Goal: Check status

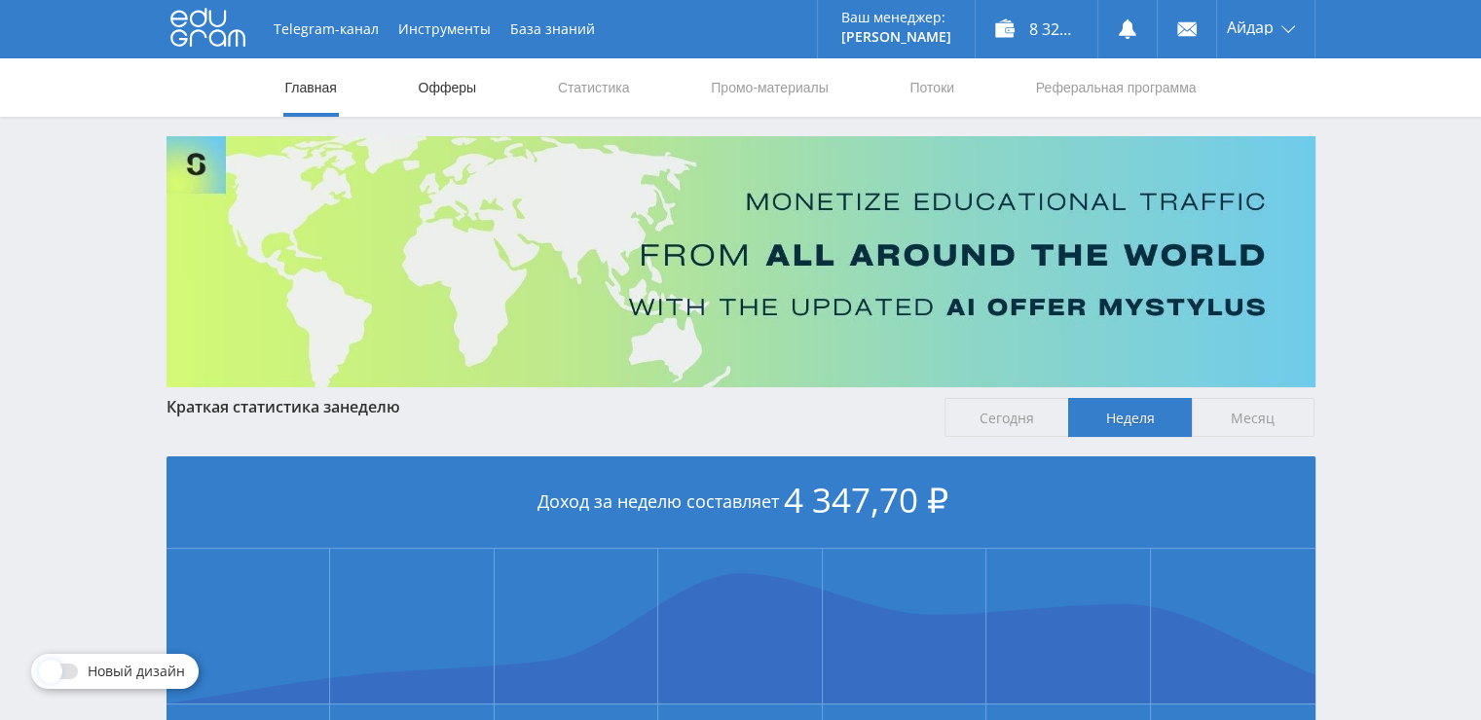
click at [456, 82] on link "Офферы" at bounding box center [448, 87] width 62 height 58
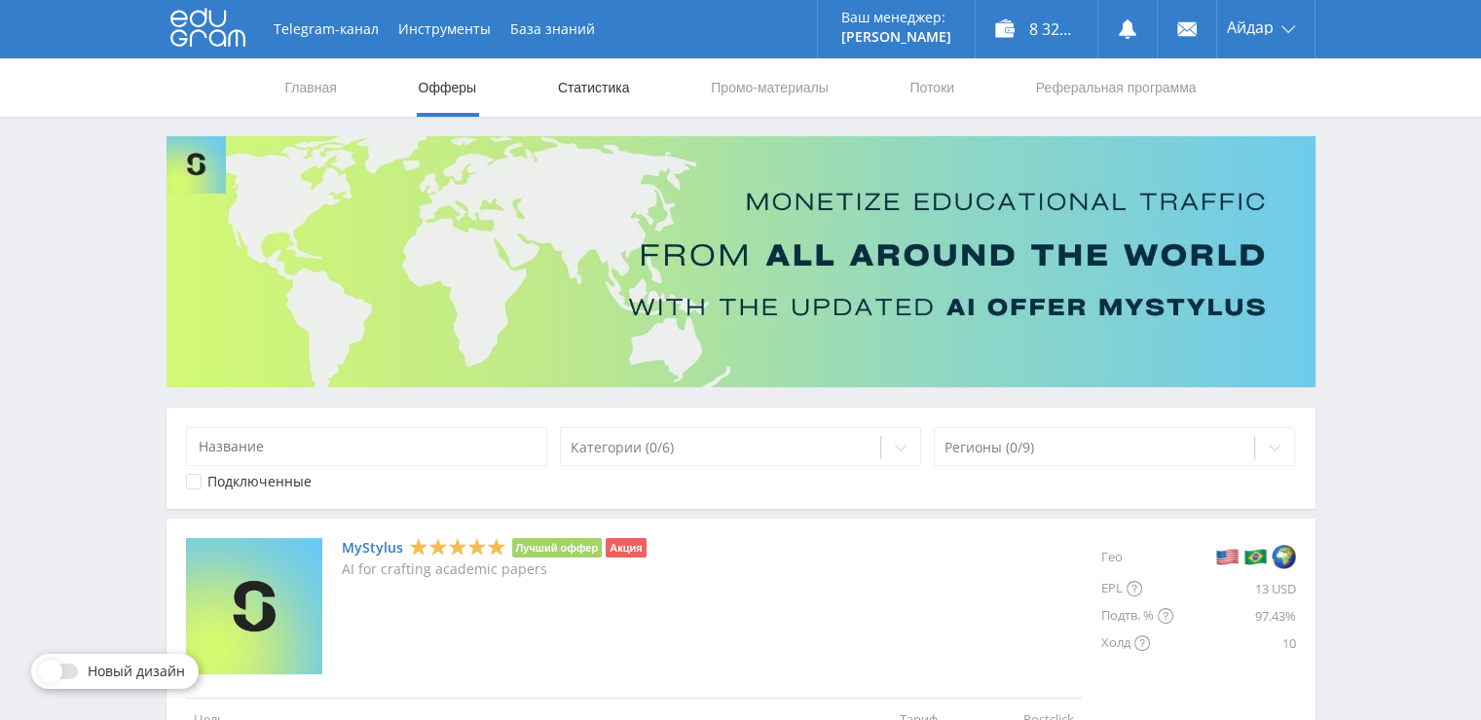
click at [596, 103] on link "Статистика" at bounding box center [594, 87] width 76 height 58
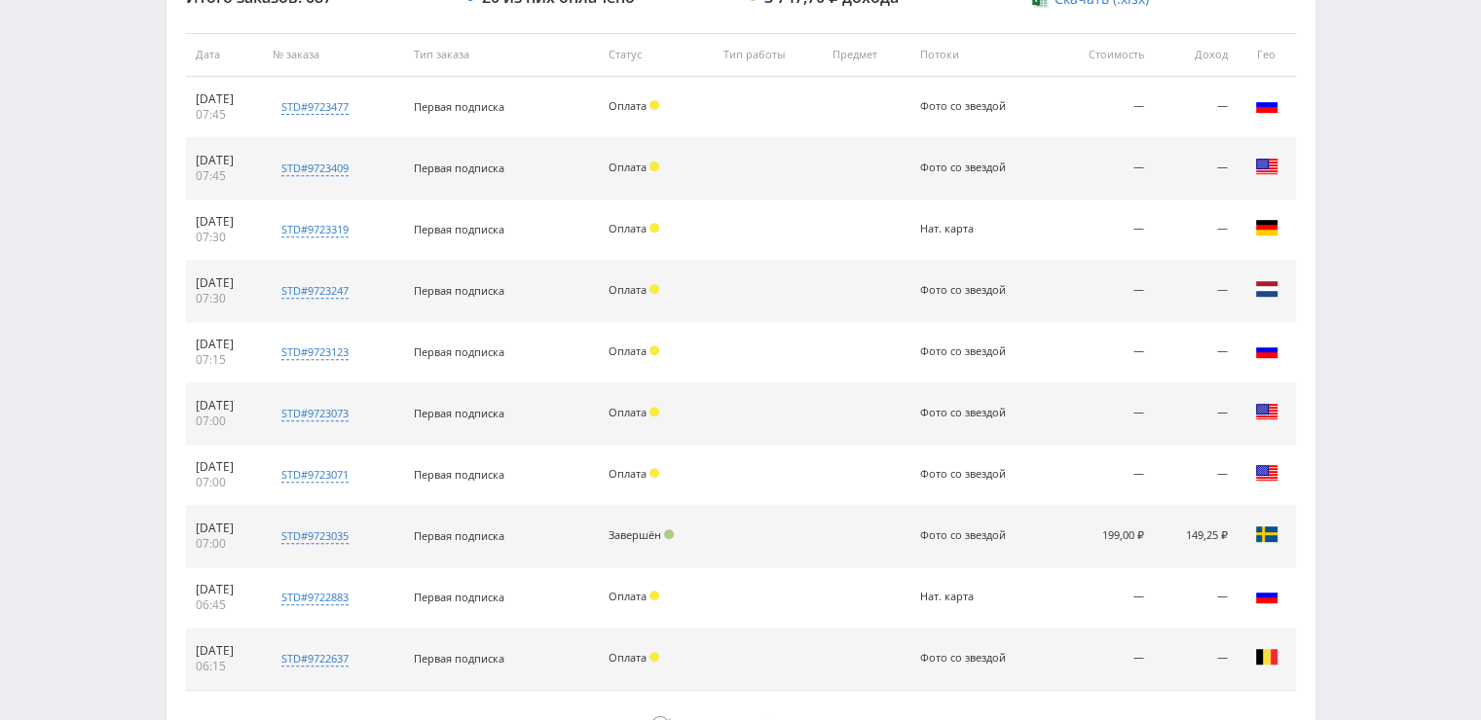
scroll to position [911, 0]
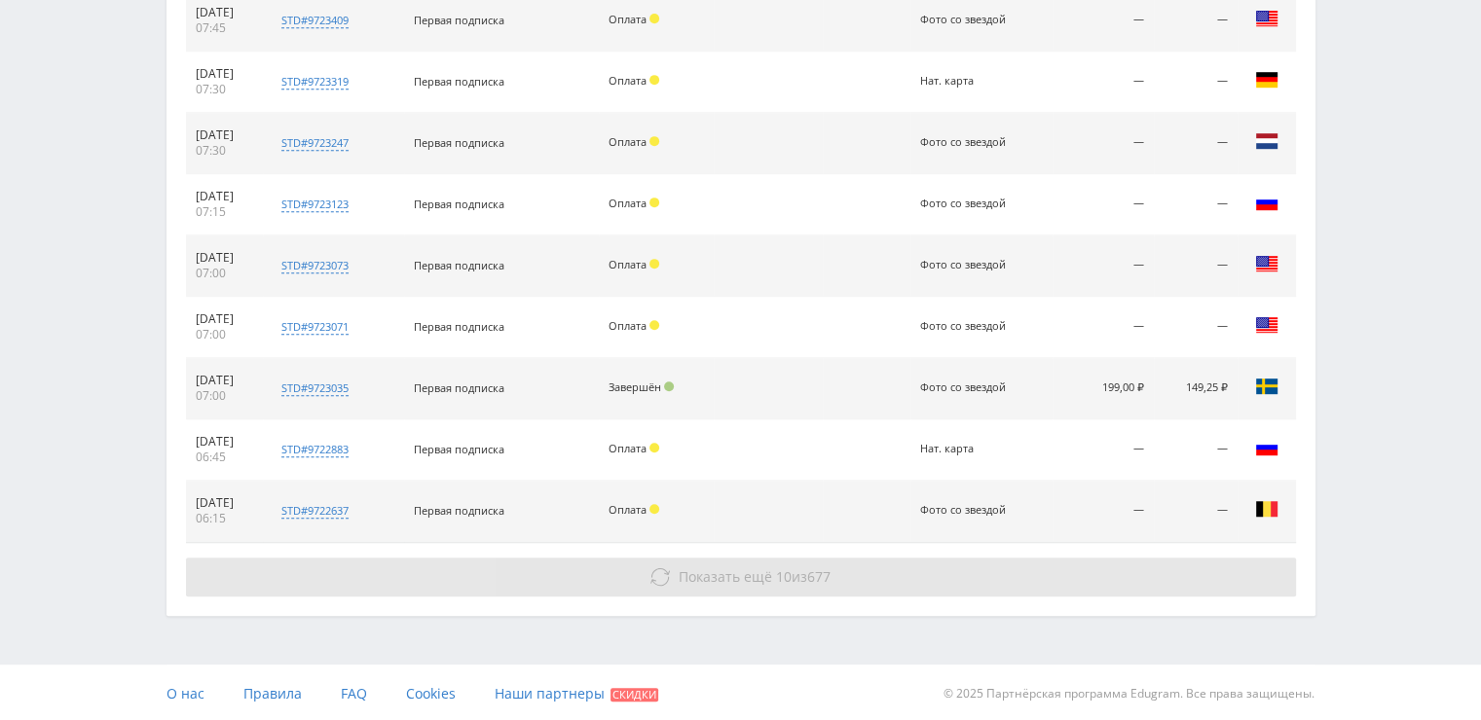
click at [826, 568] on span "677" at bounding box center [818, 577] width 23 height 18
click at [763, 558] on div "Показать ещё 10 из 677" at bounding box center [741, 577] width 1110 height 39
click at [746, 577] on span "Показать ещё" at bounding box center [725, 577] width 93 height 18
click at [748, 585] on button "Показать ещё 10 из 677" at bounding box center [741, 577] width 1110 height 39
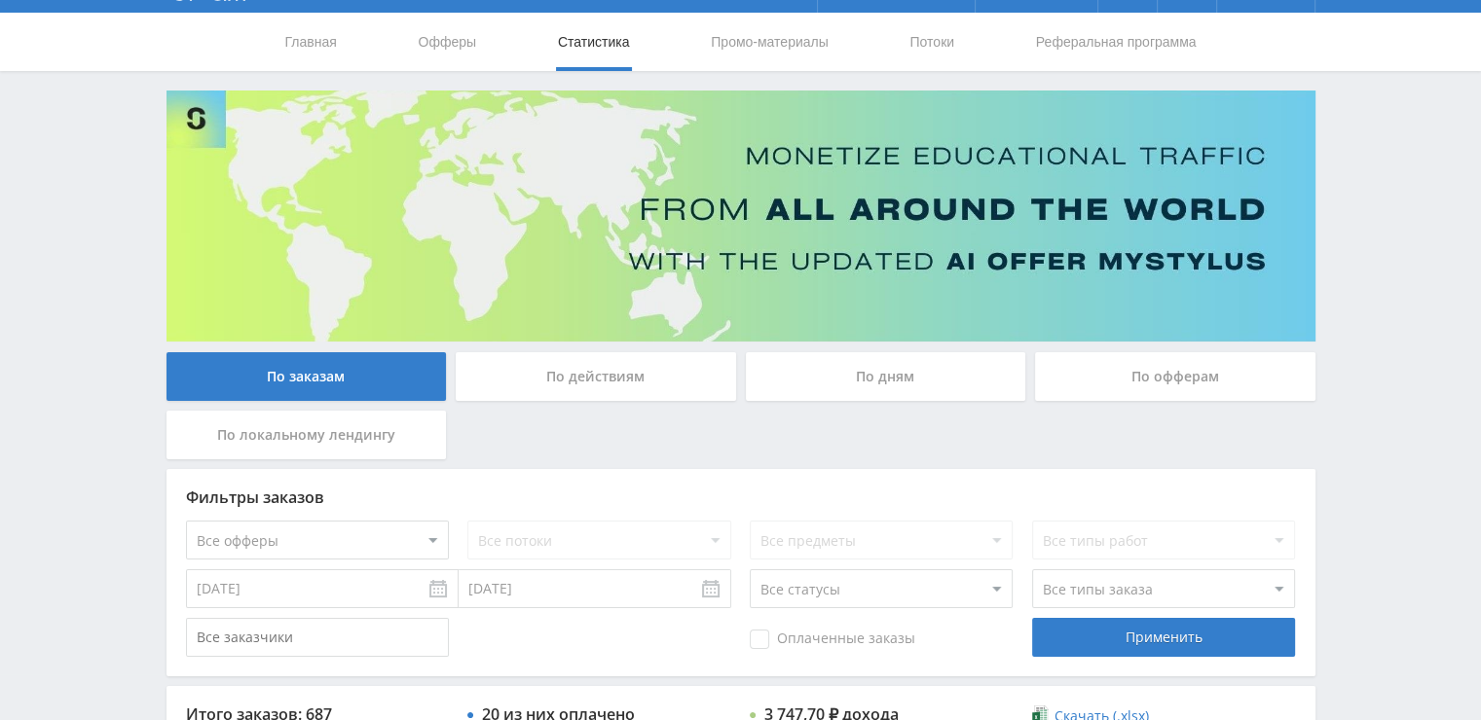
scroll to position [27, 0]
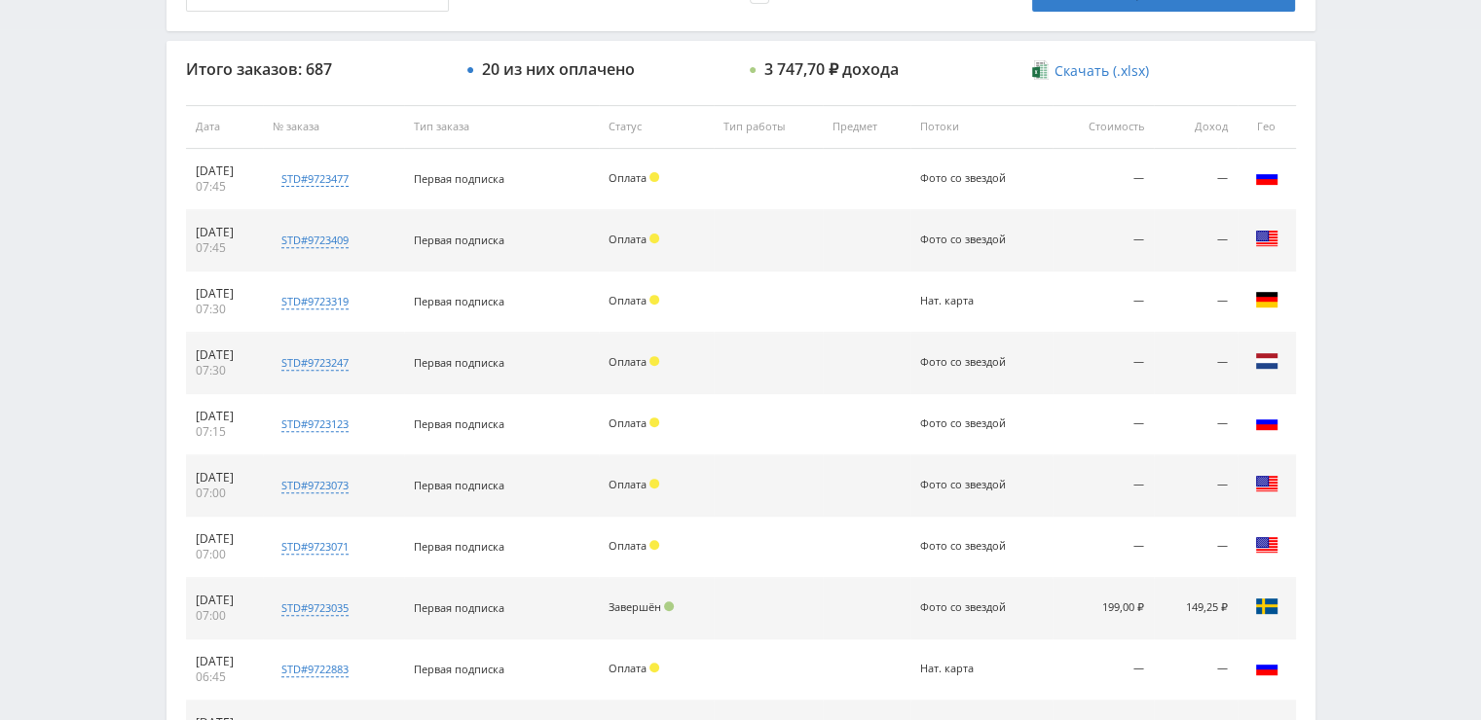
scroll to position [692, 0]
click at [903, 380] on td at bounding box center [866, 362] width 87 height 61
click at [875, 423] on td at bounding box center [866, 423] width 87 height 61
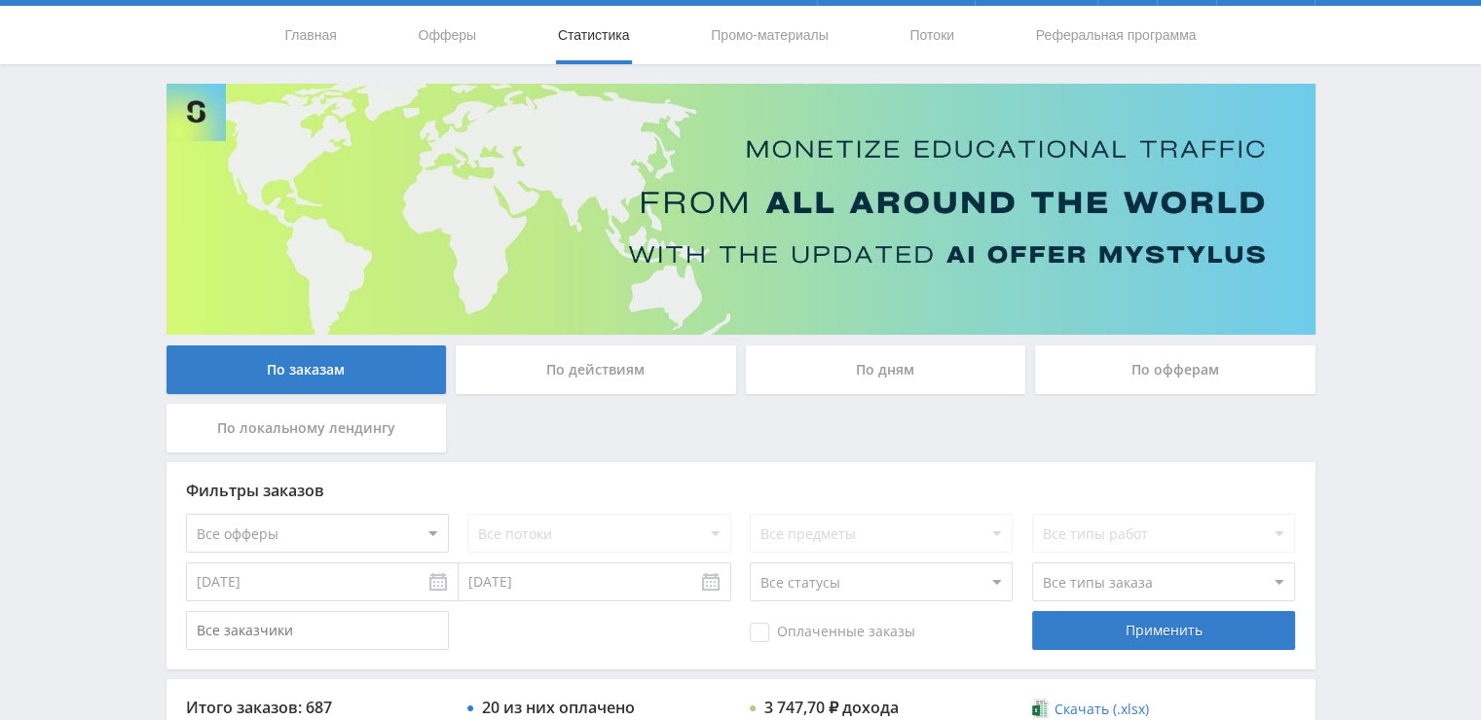
scroll to position [0, 0]
